Goal: Find specific page/section: Find specific page/section

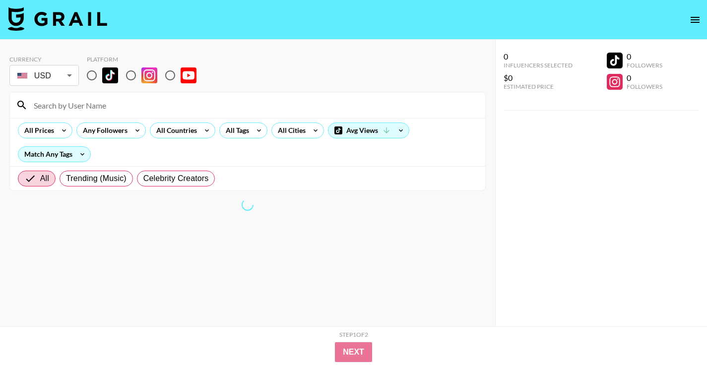
click at [70, 105] on input at bounding box center [253, 105] width 451 height 16
click at [70, 105] on input "max" at bounding box center [253, 105] width 451 height 16
click at [70, 75] on body "Currency USD USD ​ Platform max All Prices Any Followers All Countries All Tags…" at bounding box center [353, 203] width 707 height 406
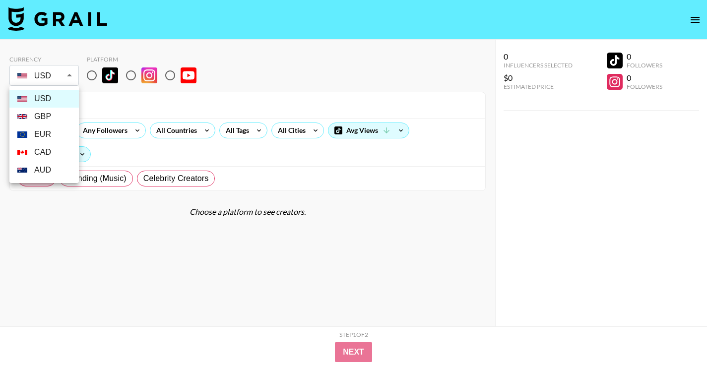
click at [114, 111] on div at bounding box center [353, 183] width 707 height 366
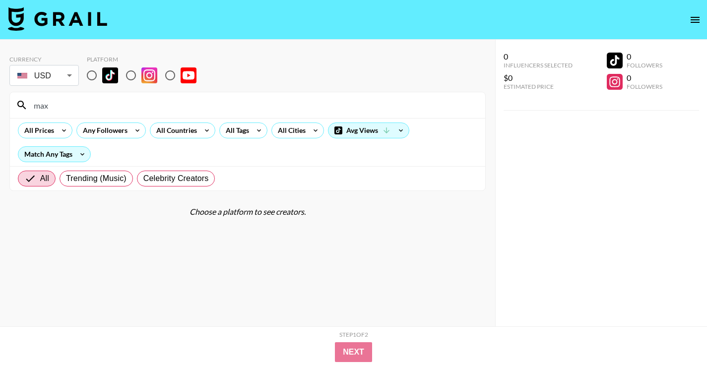
click at [89, 110] on input "max" at bounding box center [253, 105] width 451 height 16
type input "m"
type input "hunter_workman"
